Goal: Navigation & Orientation: Understand site structure

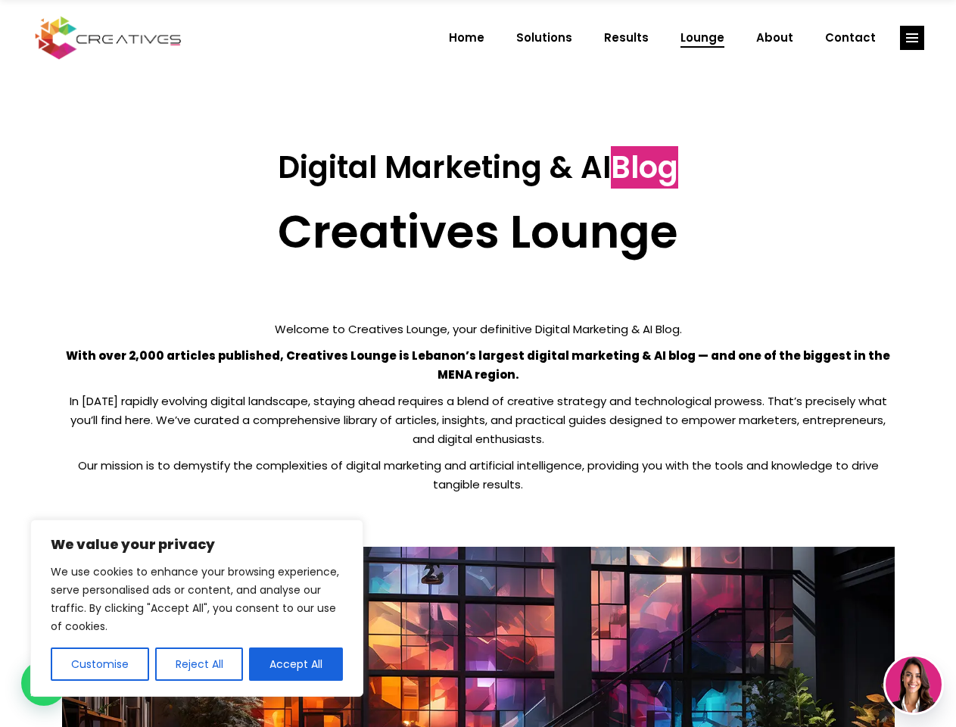
click at [478, 363] on p "With over 2,000 articles published, Creatives Lounge is Lebanon’s largest digit…" at bounding box center [478, 365] width 832 height 38
click at [99, 664] on button "Customise" at bounding box center [100, 663] width 98 height 33
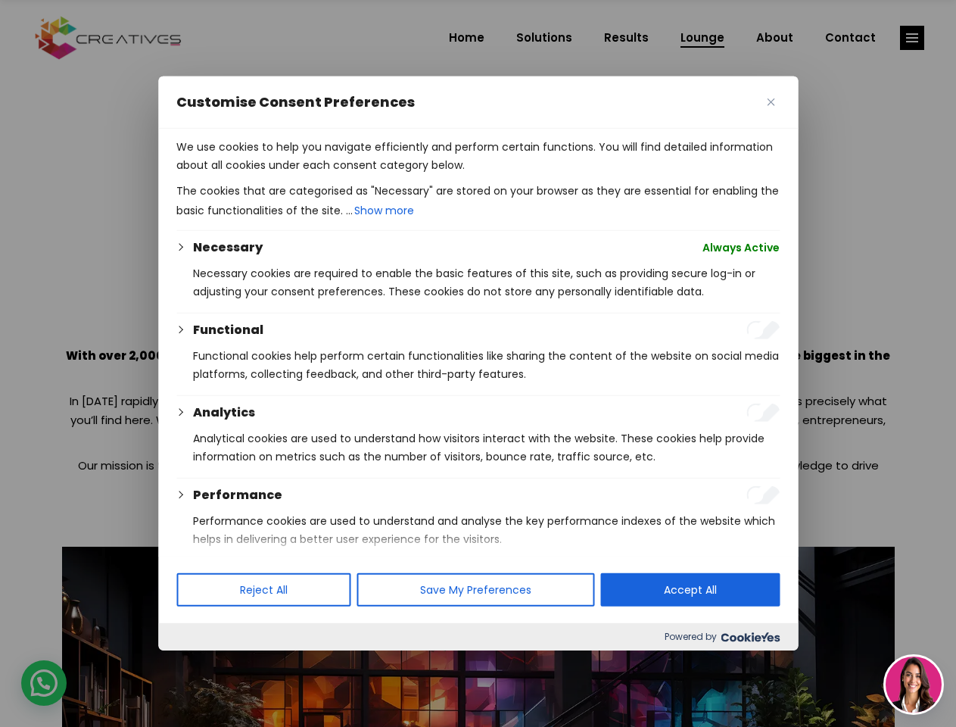
click at [198, 664] on div at bounding box center [478, 363] width 956 height 727
click at [296, 174] on p "We use cookies to help you navigate efficiently and perform certain functions. …" at bounding box center [477, 156] width 603 height 36
click at [912, 38] on div at bounding box center [478, 363] width 956 height 727
click at [913, 684] on img at bounding box center [913, 684] width 56 height 56
